Goal: Find specific page/section: Find specific page/section

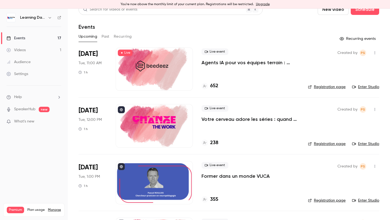
scroll to position [12, 0]
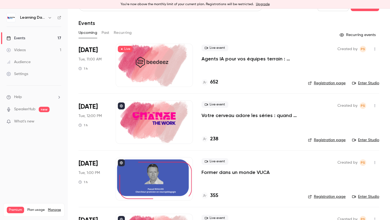
click at [159, 130] on div at bounding box center [154, 121] width 77 height 43
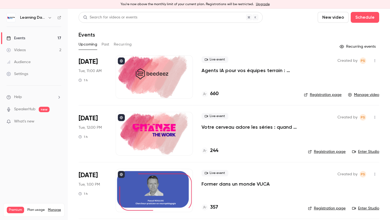
click at [363, 152] on link "Enter Studio" at bounding box center [366, 151] width 27 height 5
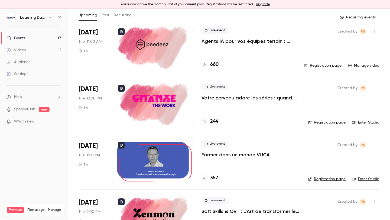
scroll to position [30, 0]
click at [161, 159] on div at bounding box center [154, 160] width 77 height 43
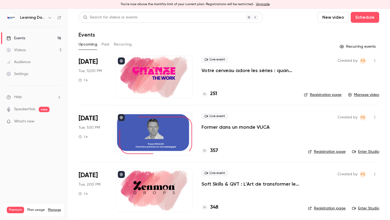
click at [368, 151] on link "Enter Studio" at bounding box center [366, 151] width 27 height 5
click at [173, 77] on div at bounding box center [154, 76] width 77 height 43
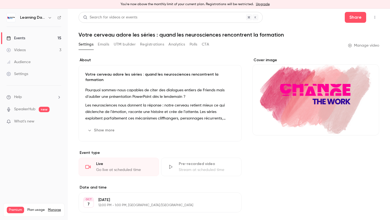
click at [207, 44] on button "CTA" at bounding box center [205, 44] width 7 height 9
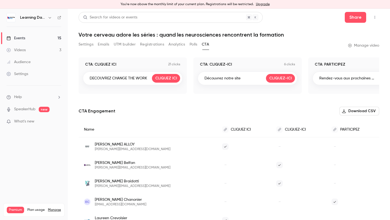
click at [85, 45] on button "Settings" at bounding box center [86, 44] width 15 height 9
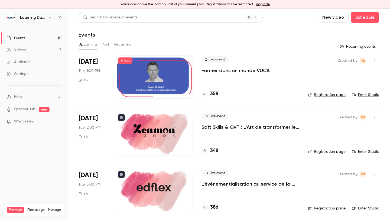
click at [216, 74] on div "Live event Former dans un monde VUCA 358" at bounding box center [251, 76] width 98 height 43
click at [216, 72] on p "Former dans un monde VUCA" at bounding box center [236, 70] width 68 height 7
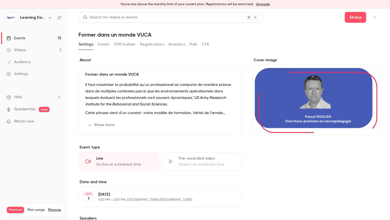
click at [205, 44] on button "CTA" at bounding box center [205, 44] width 7 height 9
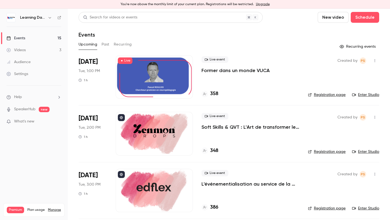
click at [107, 46] on button "Past" at bounding box center [106, 44] width 8 height 9
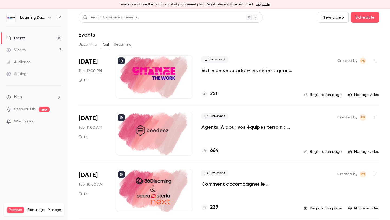
click at [151, 136] on div at bounding box center [154, 133] width 77 height 43
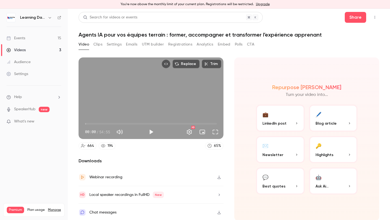
click at [252, 46] on button "CTA" at bounding box center [250, 44] width 7 height 9
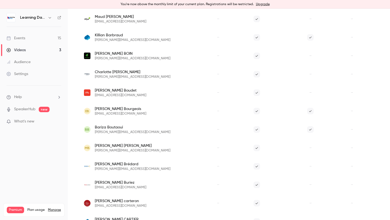
scroll to position [14, 0]
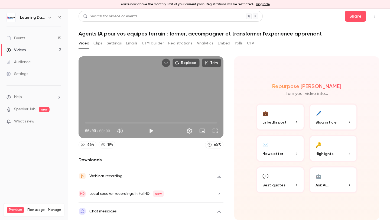
scroll to position [1, 0]
